Goal: Navigation & Orientation: Find specific page/section

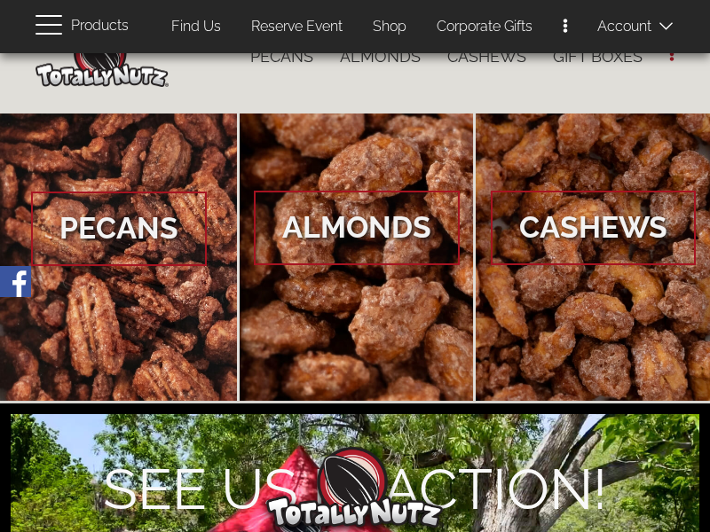
scroll to position [114, 0]
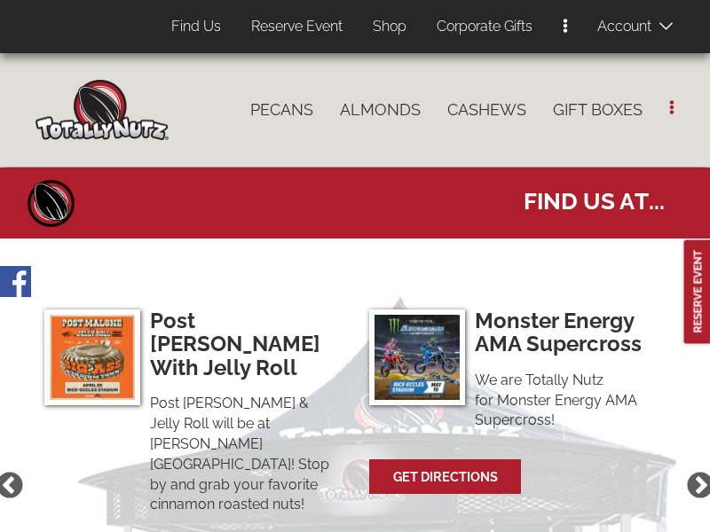
select select
